Goal: Task Accomplishment & Management: Use online tool/utility

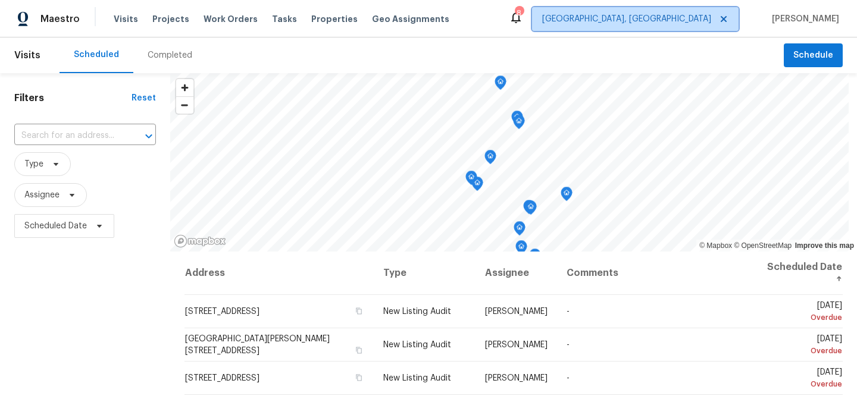
click at [693, 20] on span "[GEOGRAPHIC_DATA], [GEOGRAPHIC_DATA]" at bounding box center [626, 19] width 169 height 12
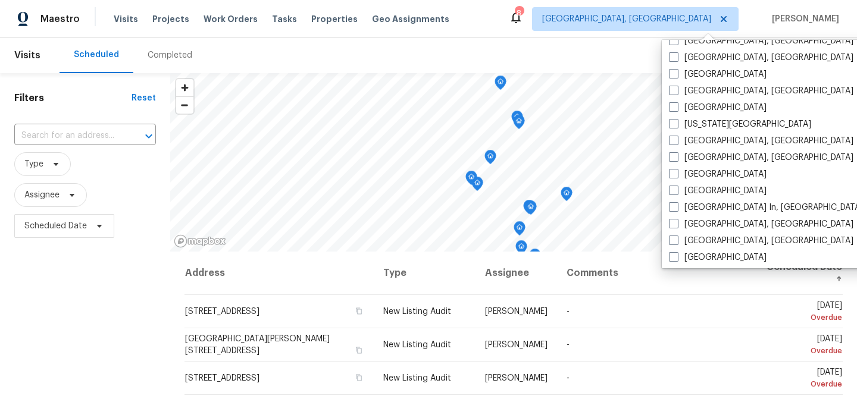
scroll to position [392, 0]
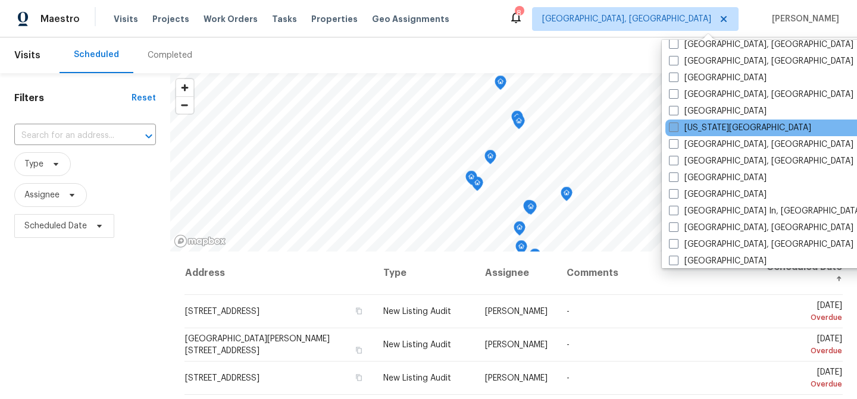
click at [695, 129] on label "[US_STATE][GEOGRAPHIC_DATA]" at bounding box center [740, 128] width 142 height 12
click at [677, 129] on input "[US_STATE][GEOGRAPHIC_DATA]" at bounding box center [673, 126] width 8 height 8
checkbox input "true"
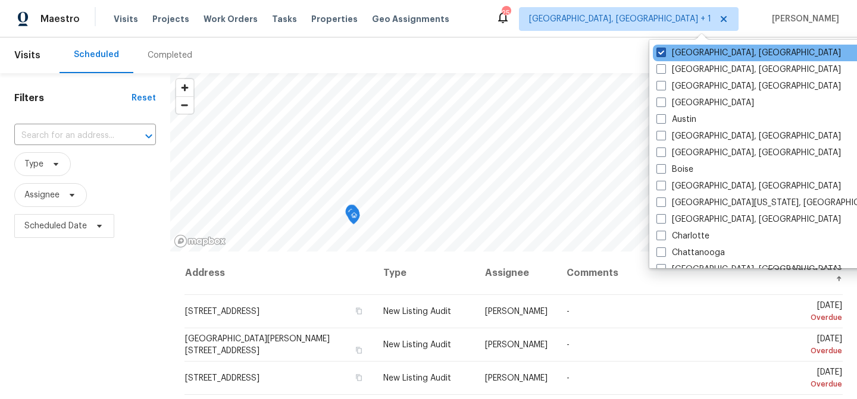
click at [689, 54] on label "[GEOGRAPHIC_DATA], [GEOGRAPHIC_DATA]" at bounding box center [749, 53] width 185 height 12
click at [664, 54] on input "[GEOGRAPHIC_DATA], [GEOGRAPHIC_DATA]" at bounding box center [661, 51] width 8 height 8
checkbox input "false"
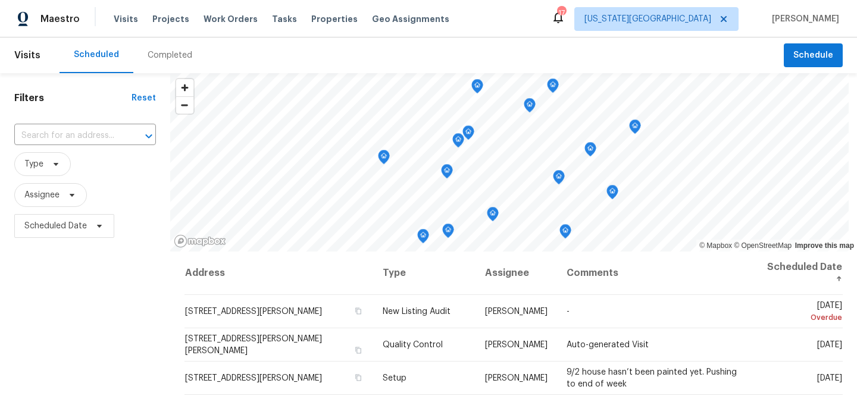
click at [167, 54] on div "Completed" at bounding box center [170, 55] width 45 height 12
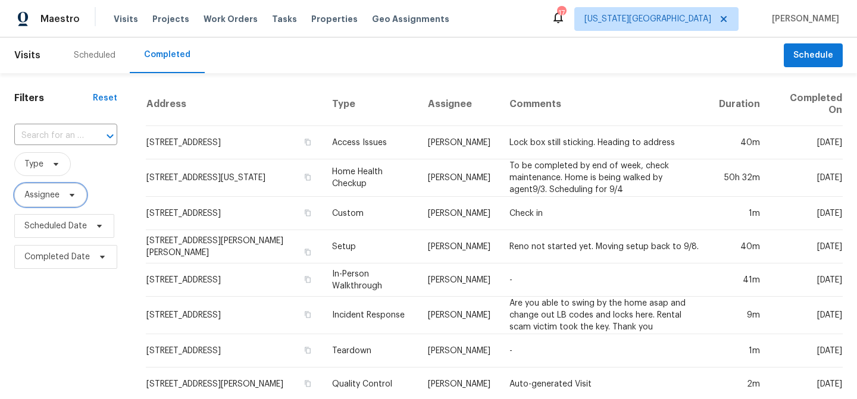
click at [55, 194] on span "Assignee" at bounding box center [41, 195] width 35 height 12
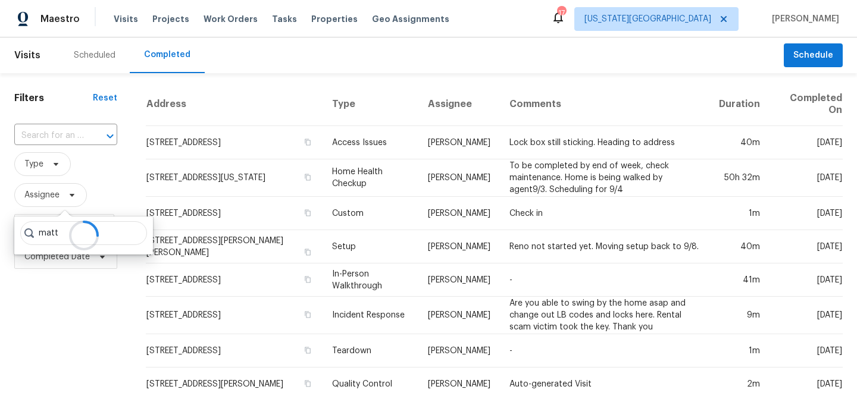
type input "matt"
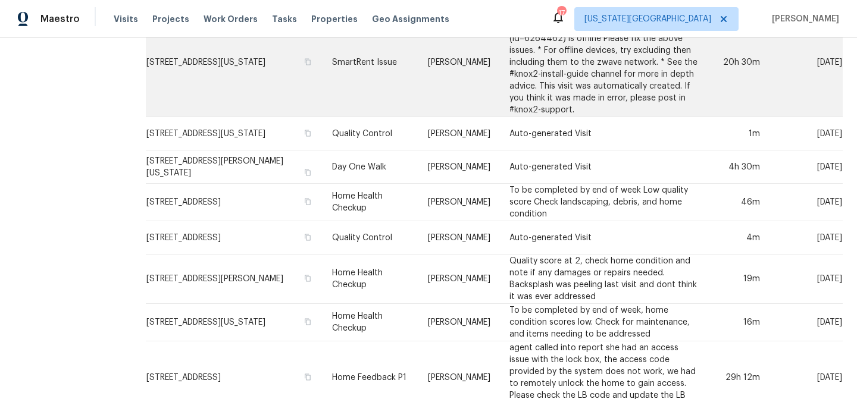
scroll to position [533, 0]
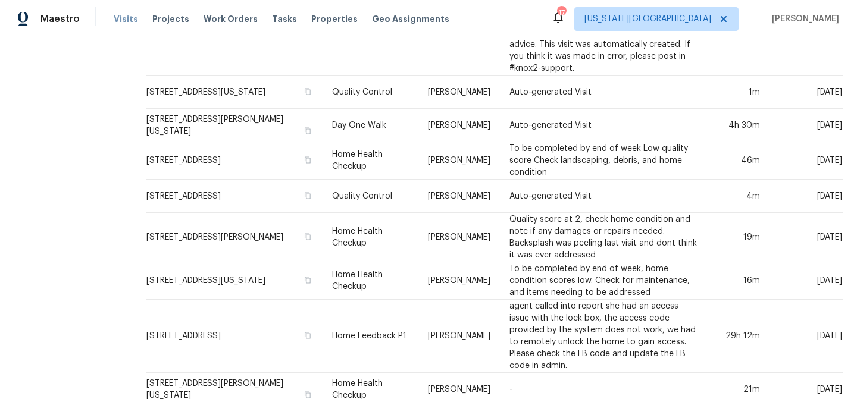
drag, startPoint x: 364, startPoint y: 236, endPoint x: 128, endPoint y: 18, distance: 321.0
click at [0, 0] on div "Maestro Visits Projects Work Orders Tasks Properties Geo Assignments 17 [US_STA…" at bounding box center [428, 199] width 857 height 399
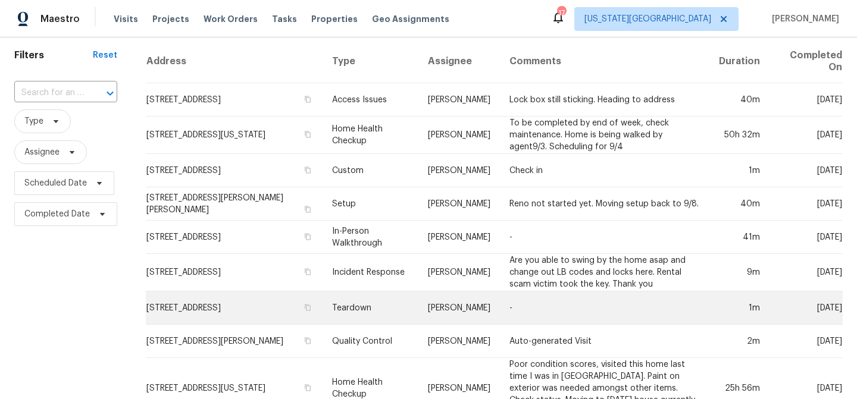
scroll to position [23, 0]
